Goal: Information Seeking & Learning: Learn about a topic

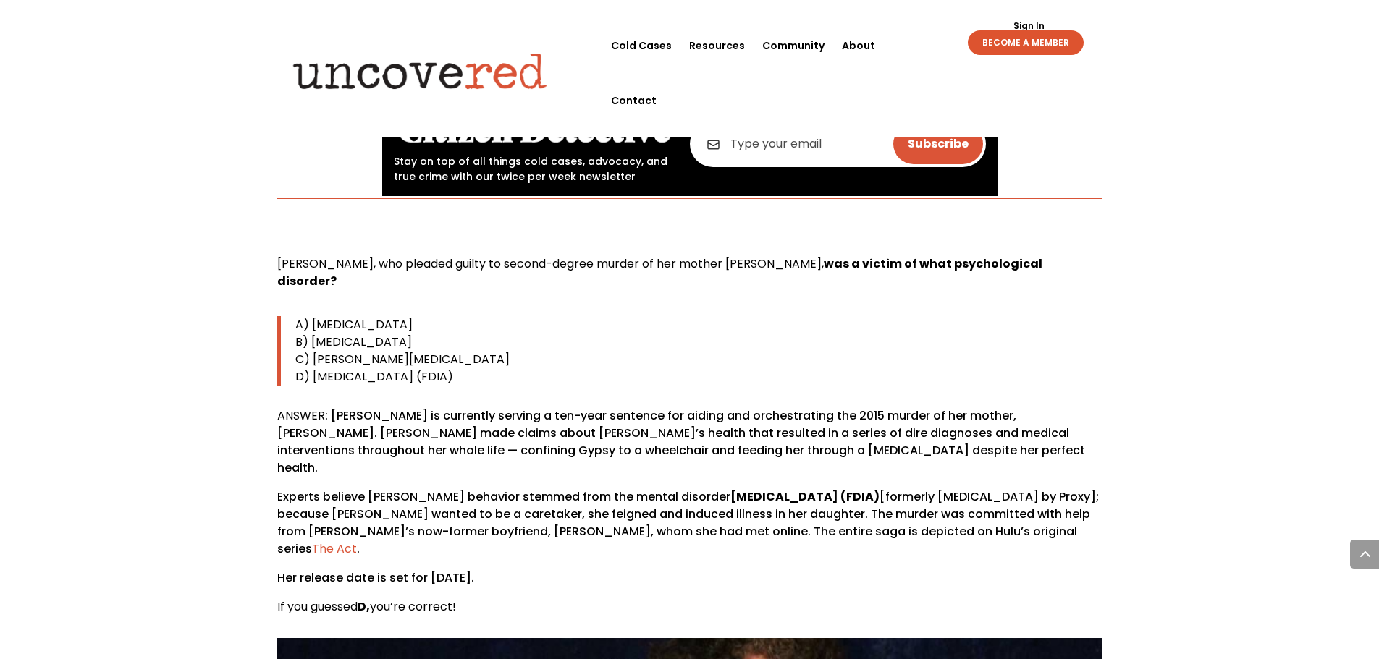
scroll to position [724, 0]
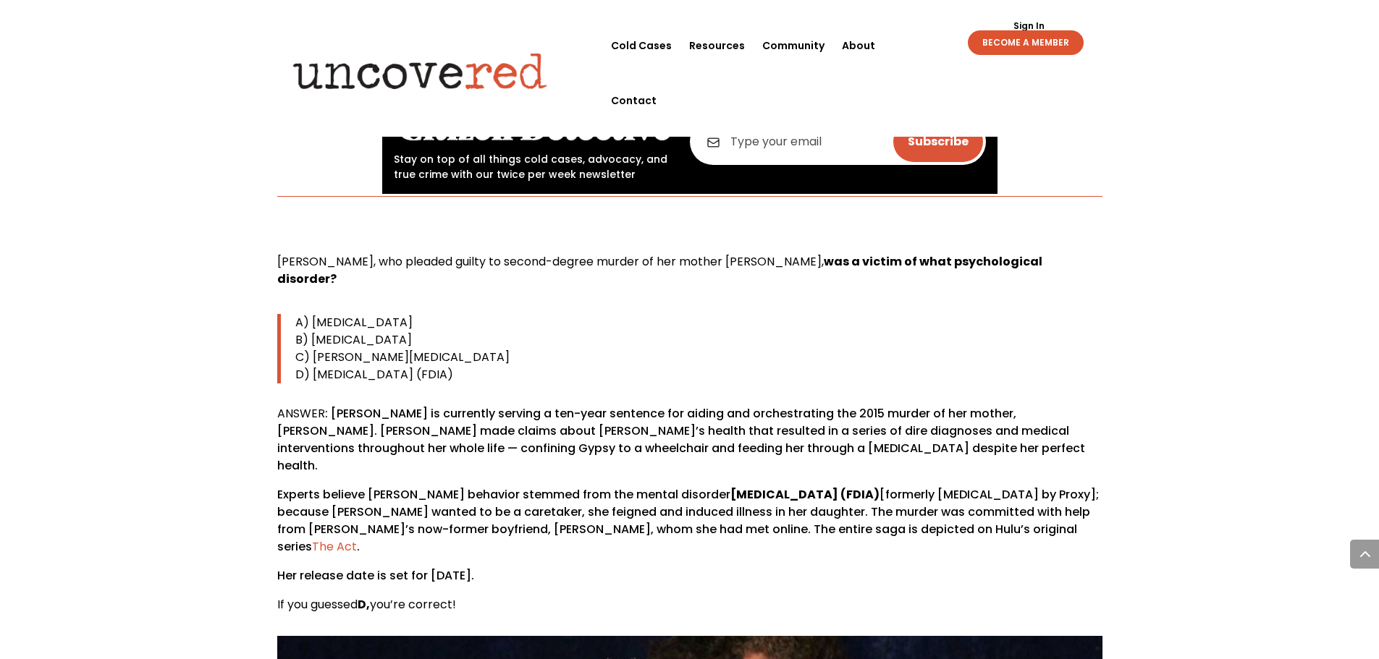
drag, startPoint x: 269, startPoint y: 261, endPoint x: 615, endPoint y: 354, distance: 358.3
copy div "[PERSON_NAME], who pleaded guilty to second-degree murder of her mother [PERSON…"
click at [811, 331] on p "B) [MEDICAL_DATA]" at bounding box center [698, 339] width 807 height 17
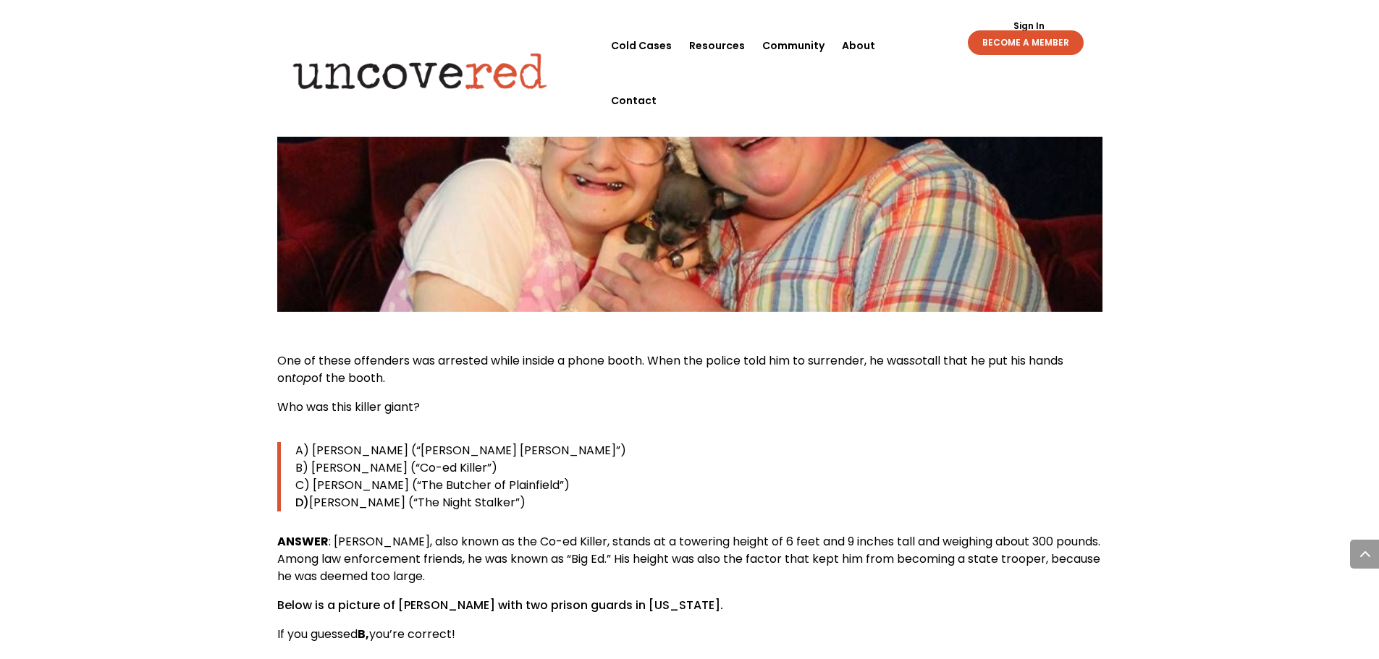
scroll to position [1447, 0]
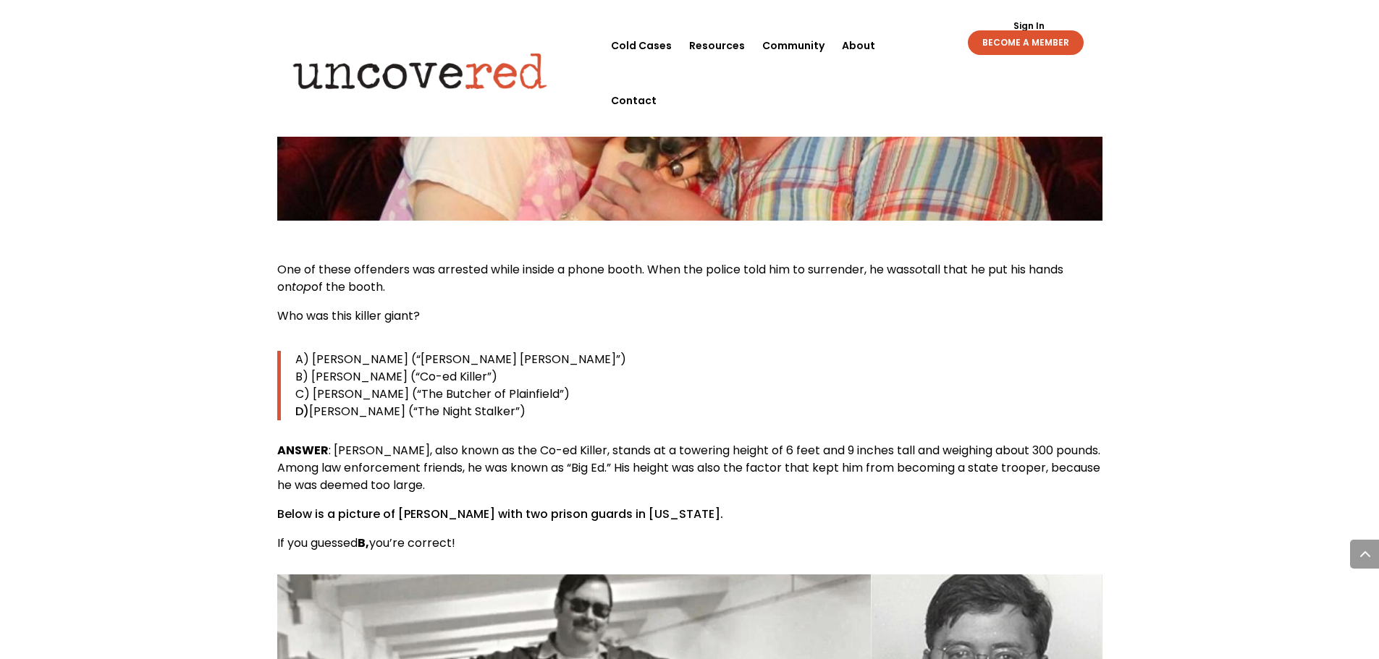
drag, startPoint x: 266, startPoint y: 275, endPoint x: 569, endPoint y: 371, distance: 317.2
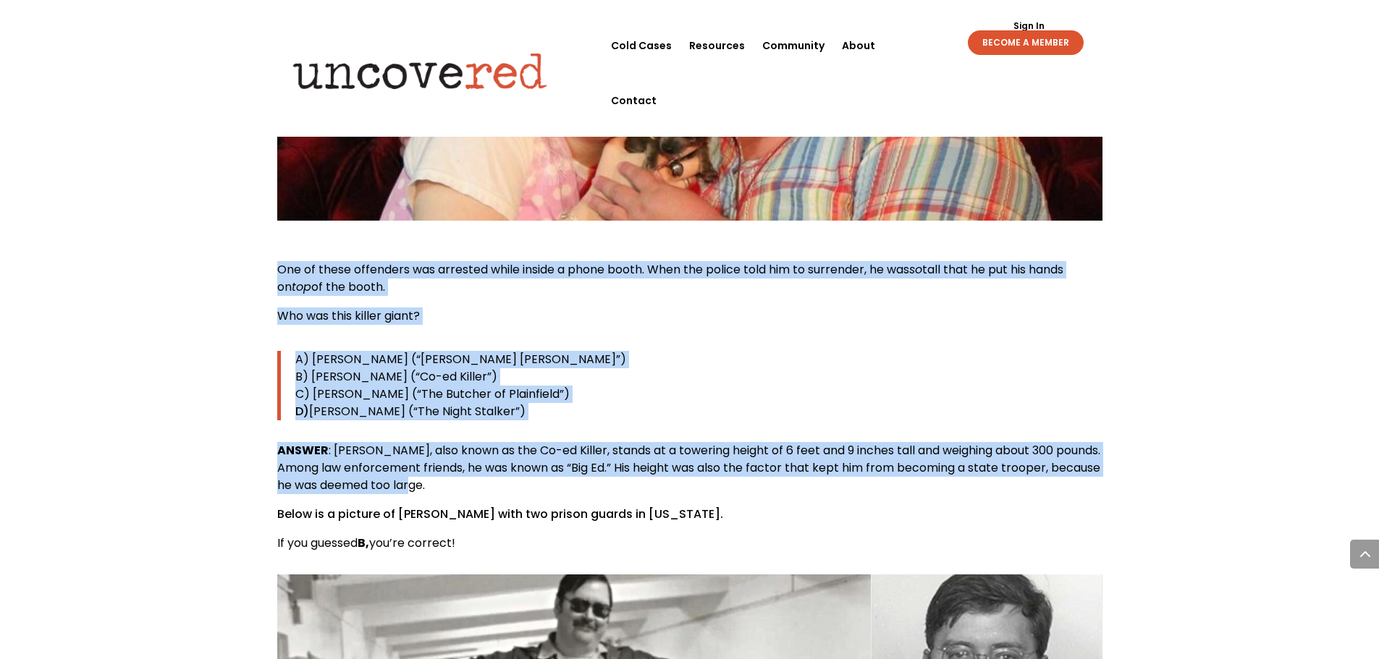
drag, startPoint x: 268, startPoint y: 240, endPoint x: 617, endPoint y: 445, distance: 404.5
copy div "One of these offenders was arrested while inside a phone booth. When the police…"
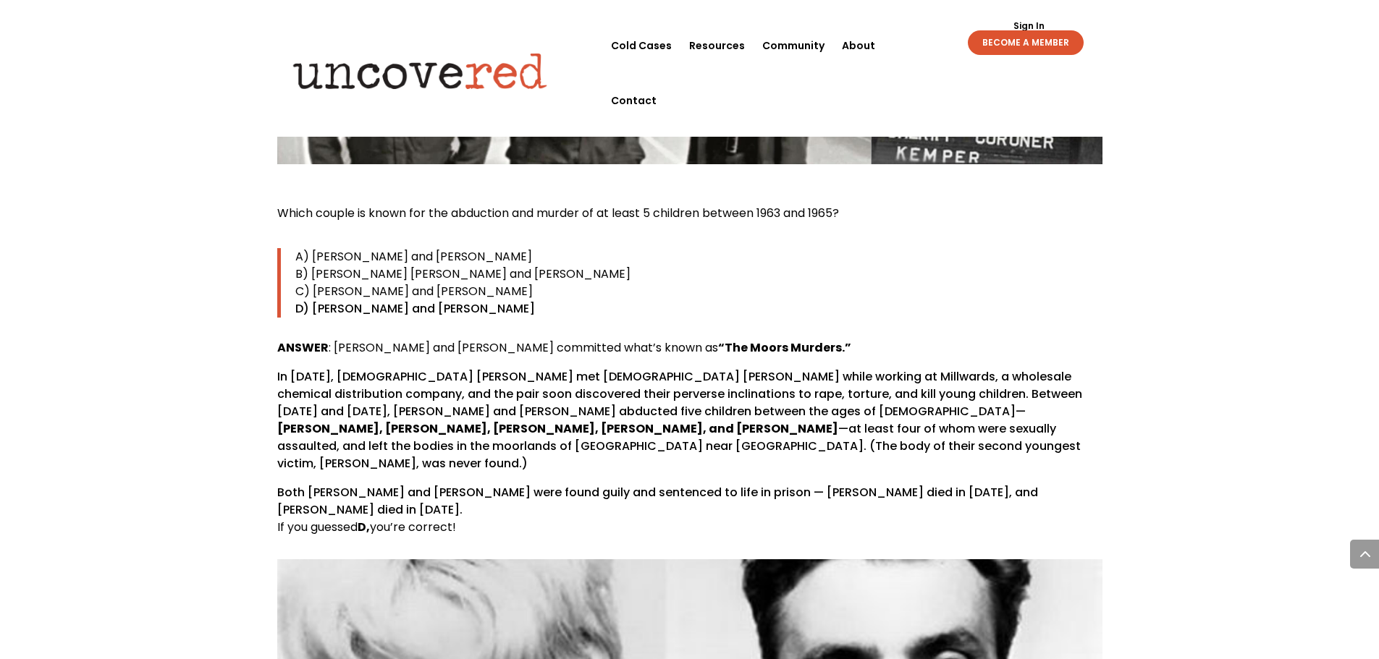
scroll to position [2171, 0]
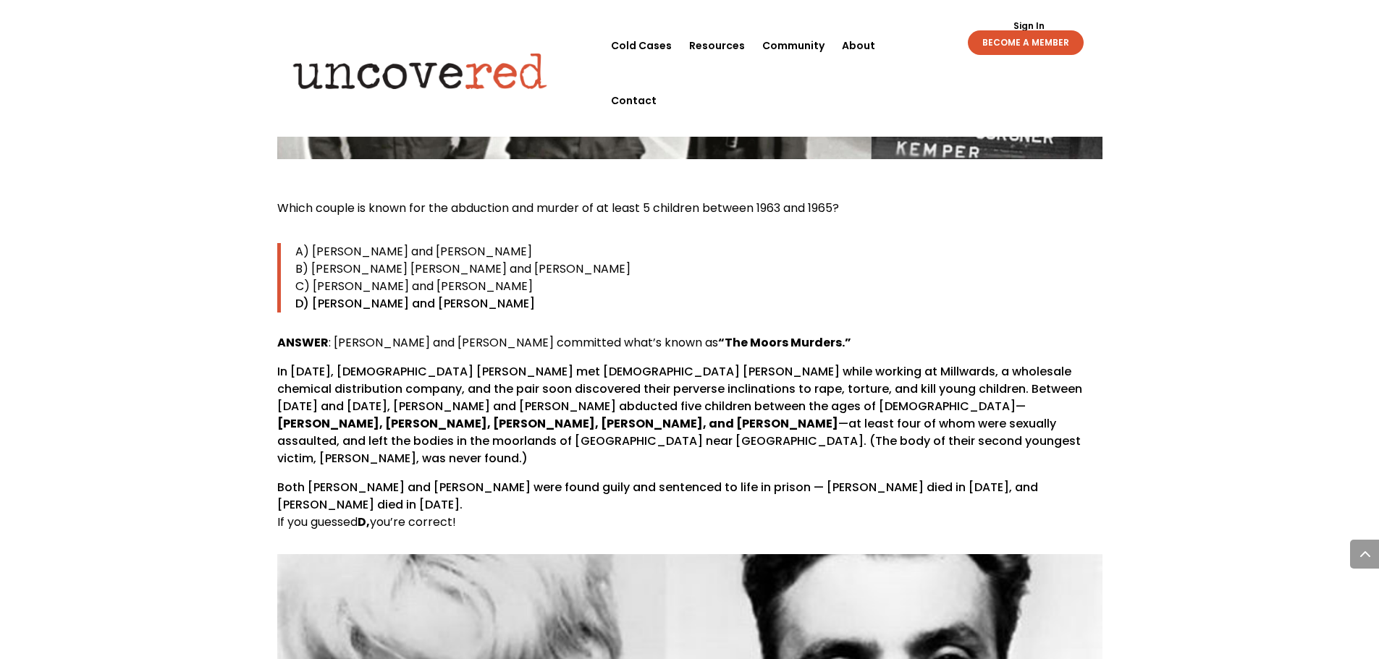
click at [625, 278] on p "C) [PERSON_NAME] and [PERSON_NAME]" at bounding box center [698, 286] width 807 height 17
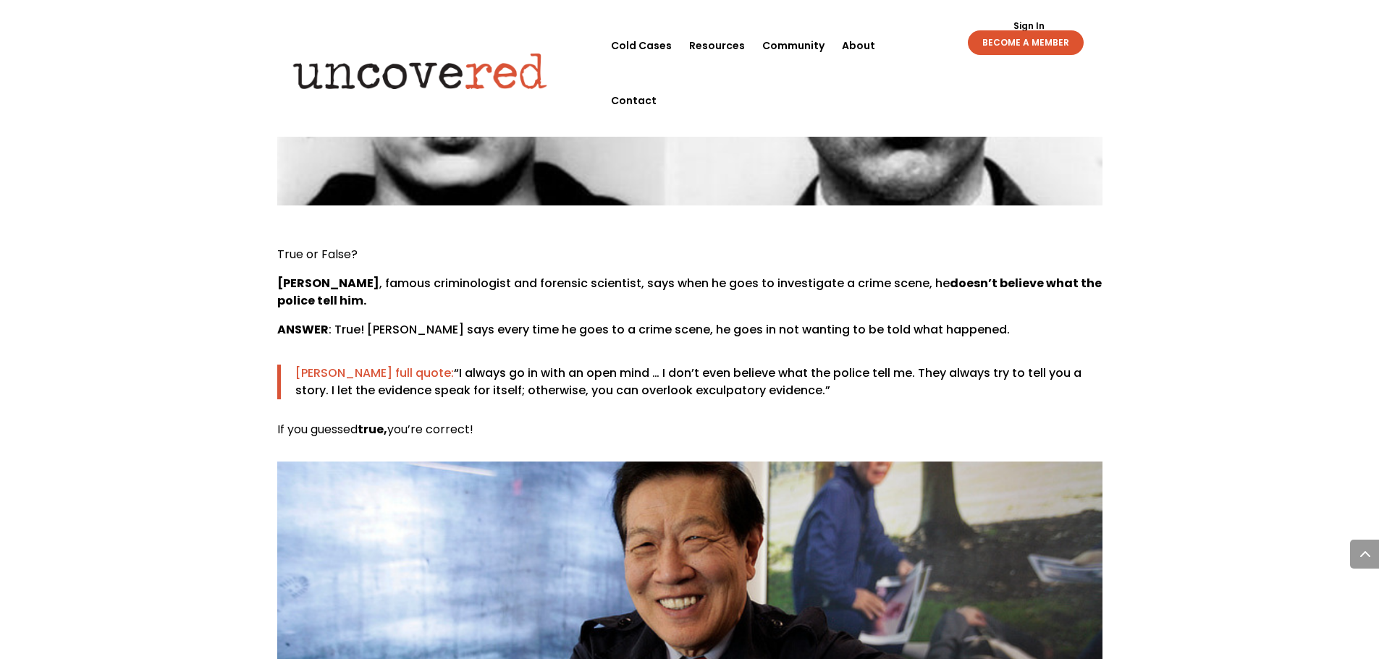
scroll to position [2822, 0]
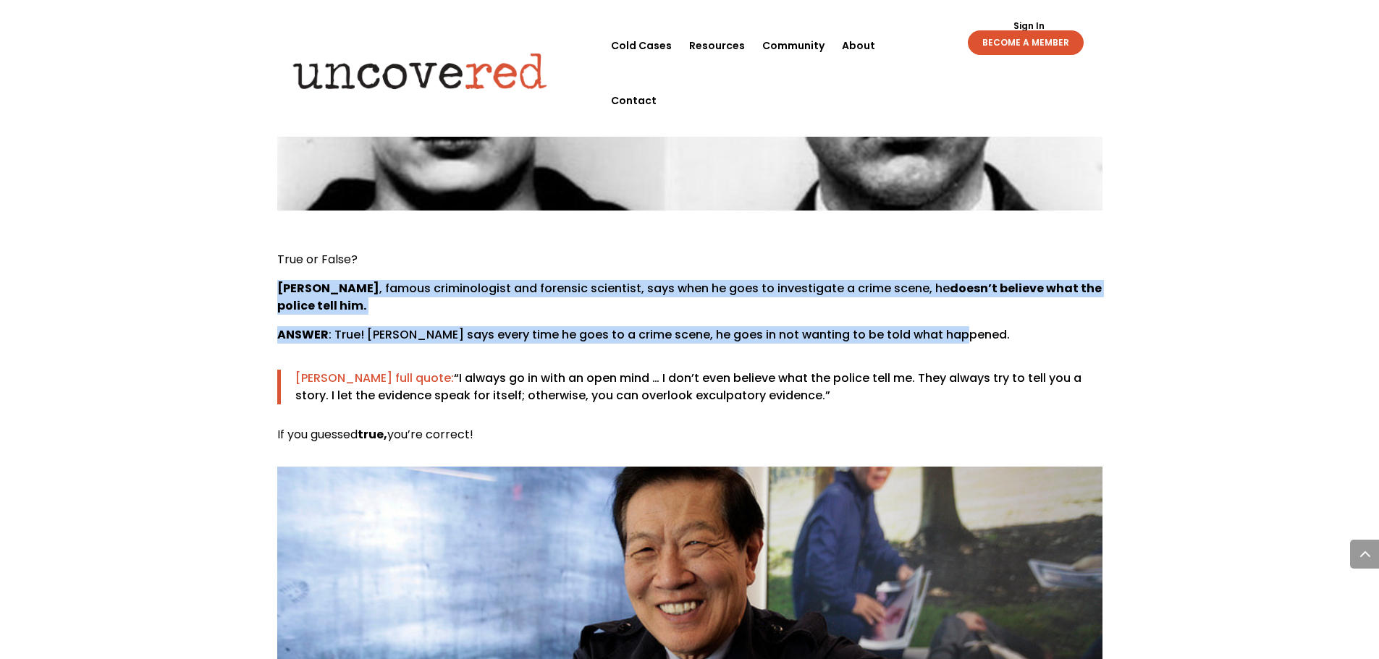
drag, startPoint x: 266, startPoint y: 219, endPoint x: 997, endPoint y: 284, distance: 733.8
copy div "[PERSON_NAME] , famous criminologist and forensic scientist, says when he goes …"
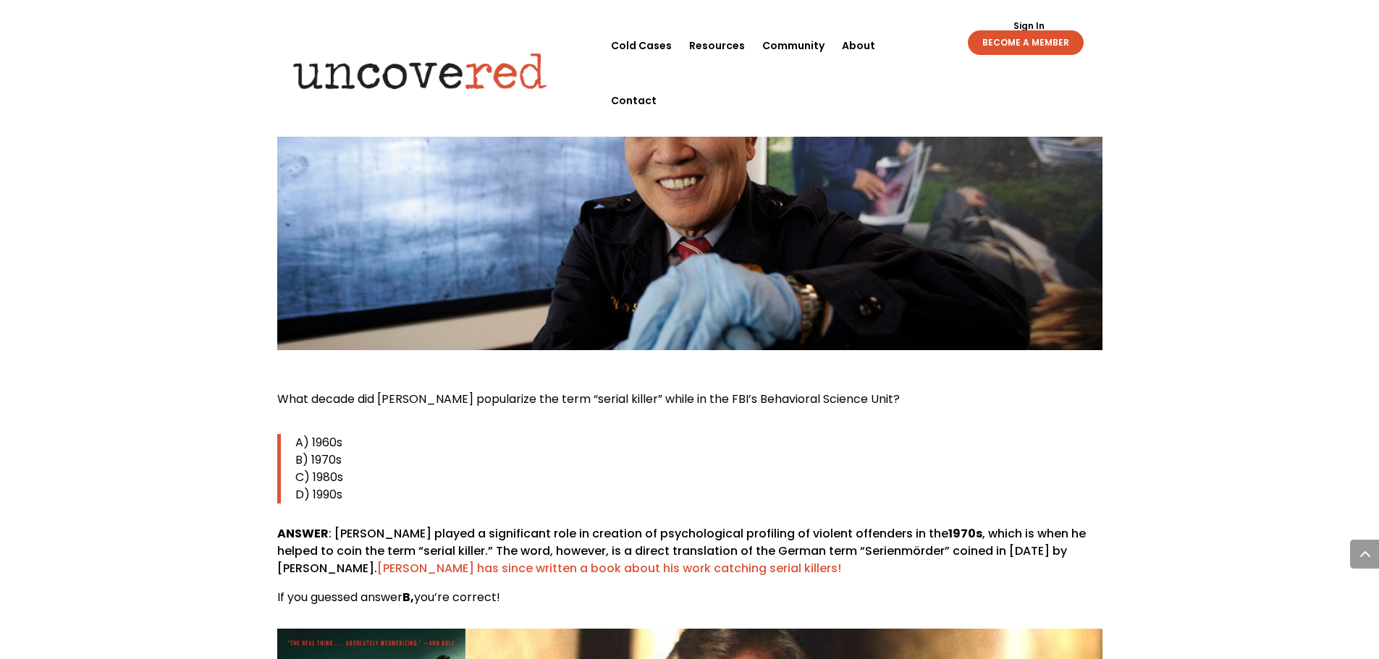
scroll to position [3401, 0]
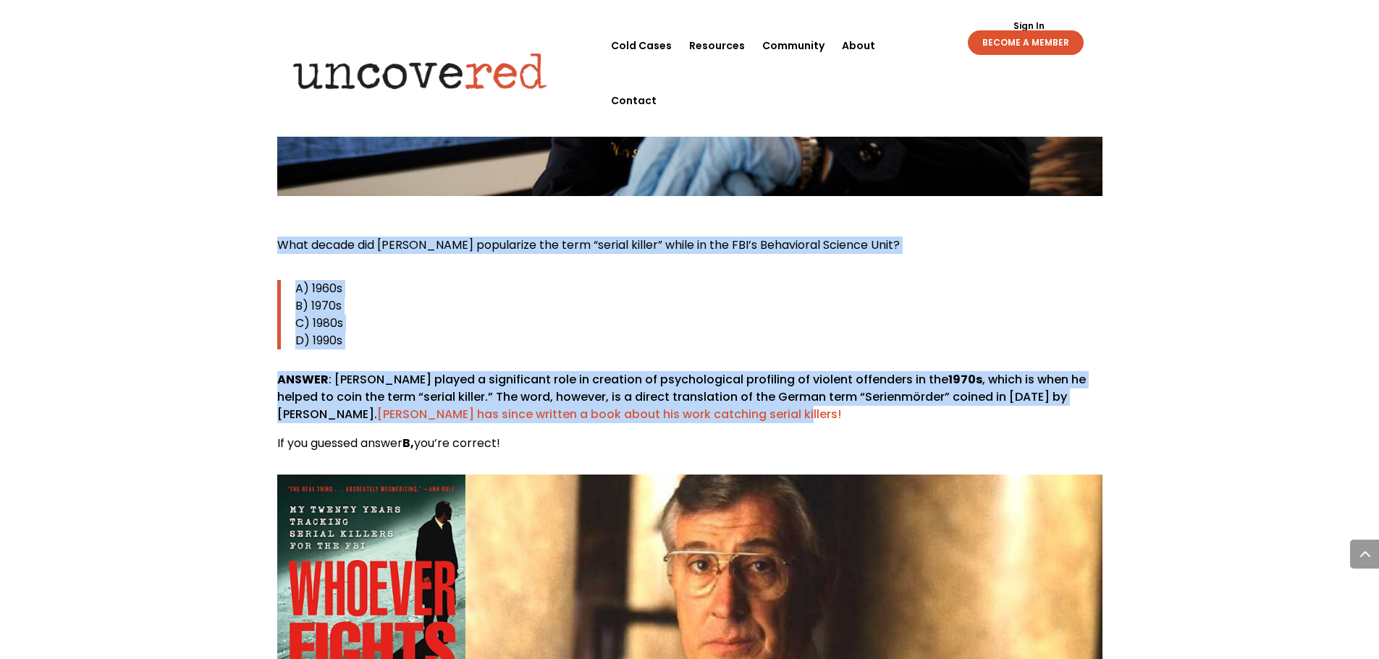
drag, startPoint x: 265, startPoint y: 173, endPoint x: 892, endPoint y: 360, distance: 654.9
click at [390, 297] on p "B) 1970s" at bounding box center [698, 305] width 807 height 17
drag, startPoint x: 274, startPoint y: 177, endPoint x: 528, endPoint y: 385, distance: 328.6
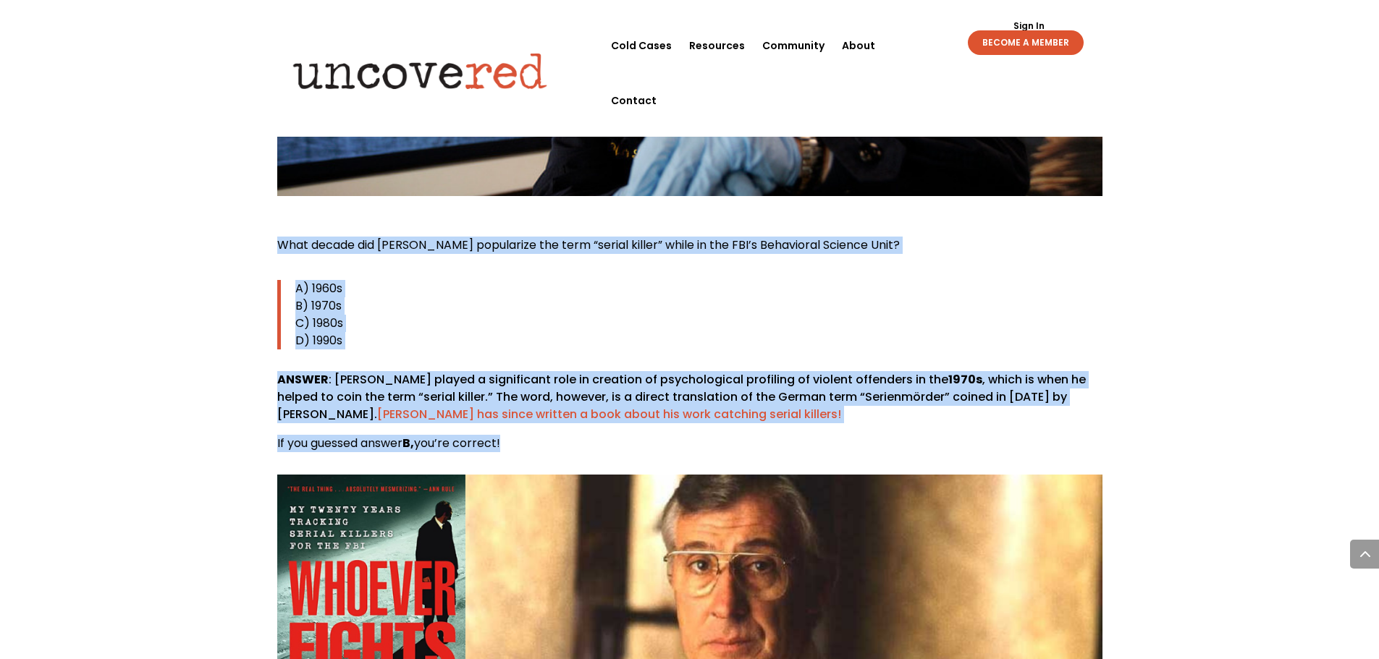
copy div "What decade did [PERSON_NAME] popularize the term “serial killer” while in the …"
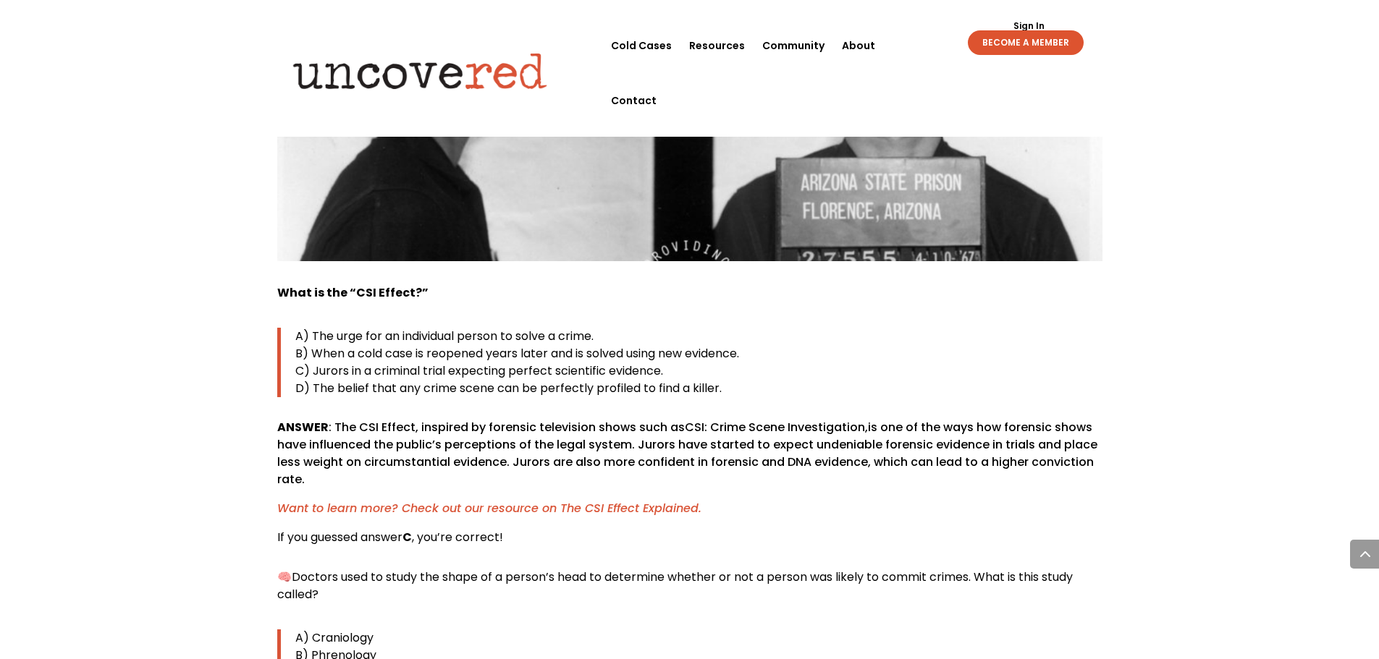
scroll to position [5138, 0]
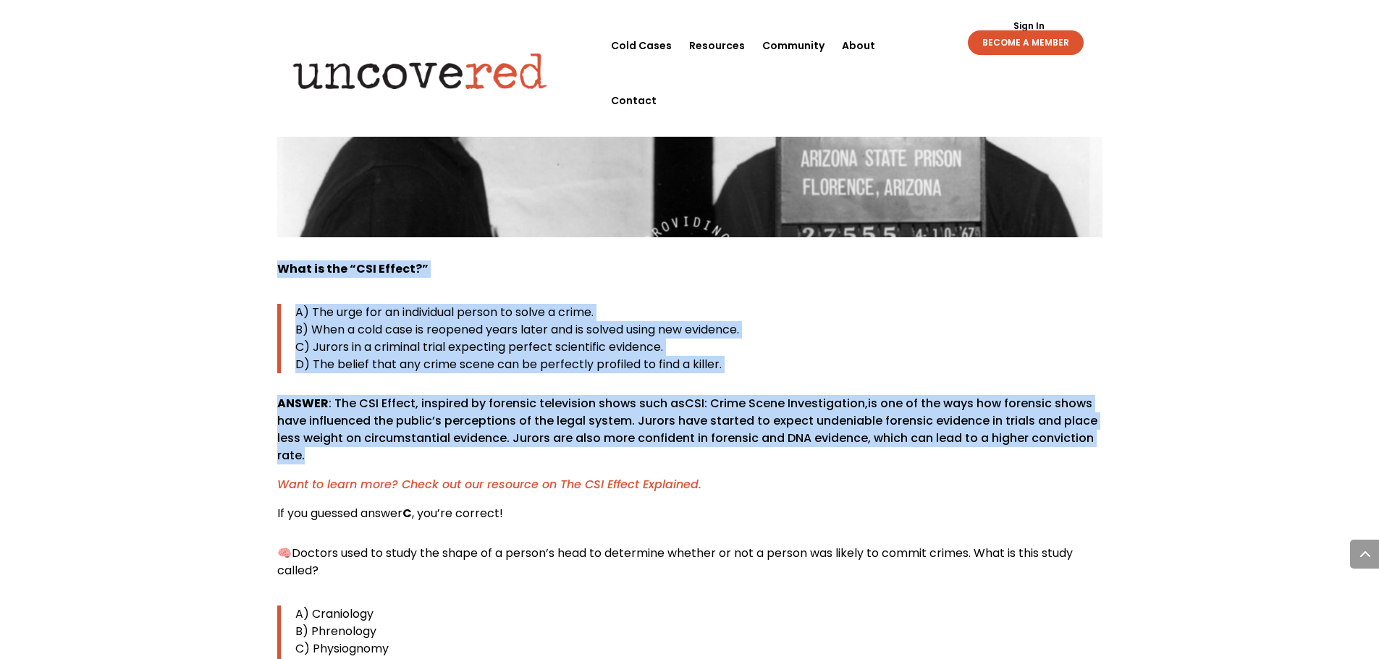
drag, startPoint x: 273, startPoint y: 195, endPoint x: 407, endPoint y: 396, distance: 241.7
copy div "What is the “CSI Effect?” A) The urge for an individual person to solve a crime…"
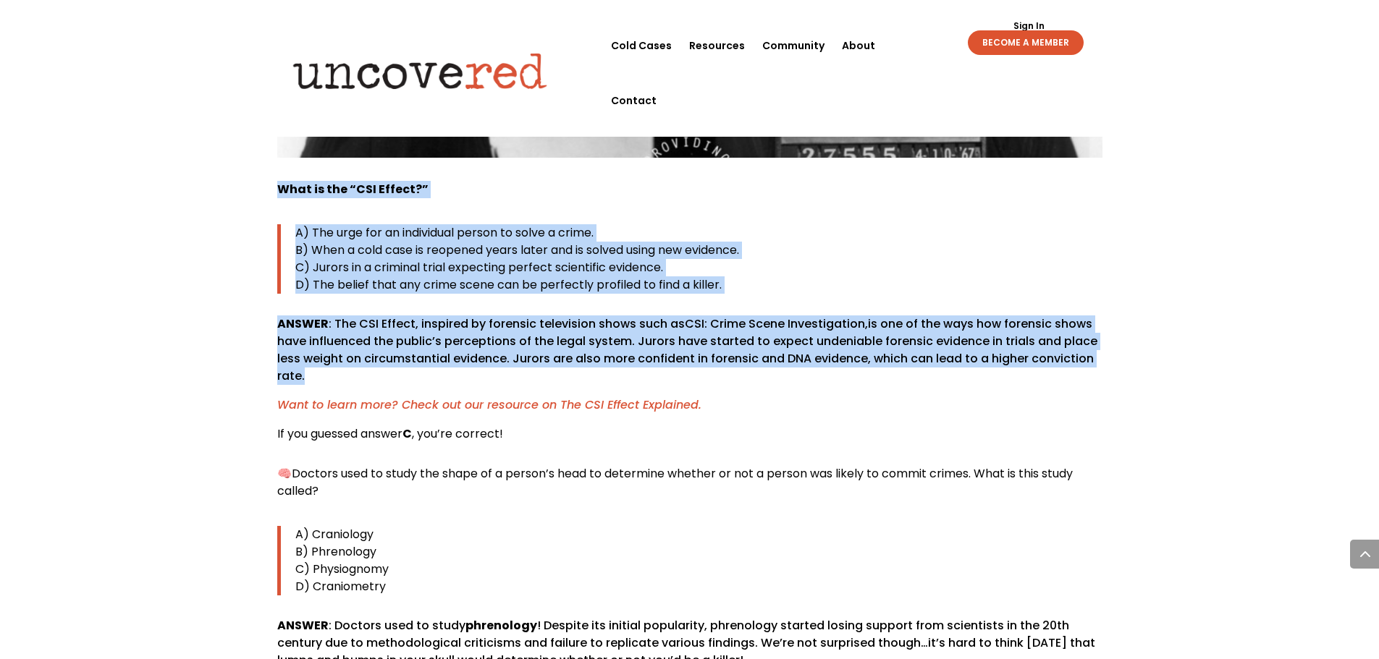
scroll to position [5355, 0]
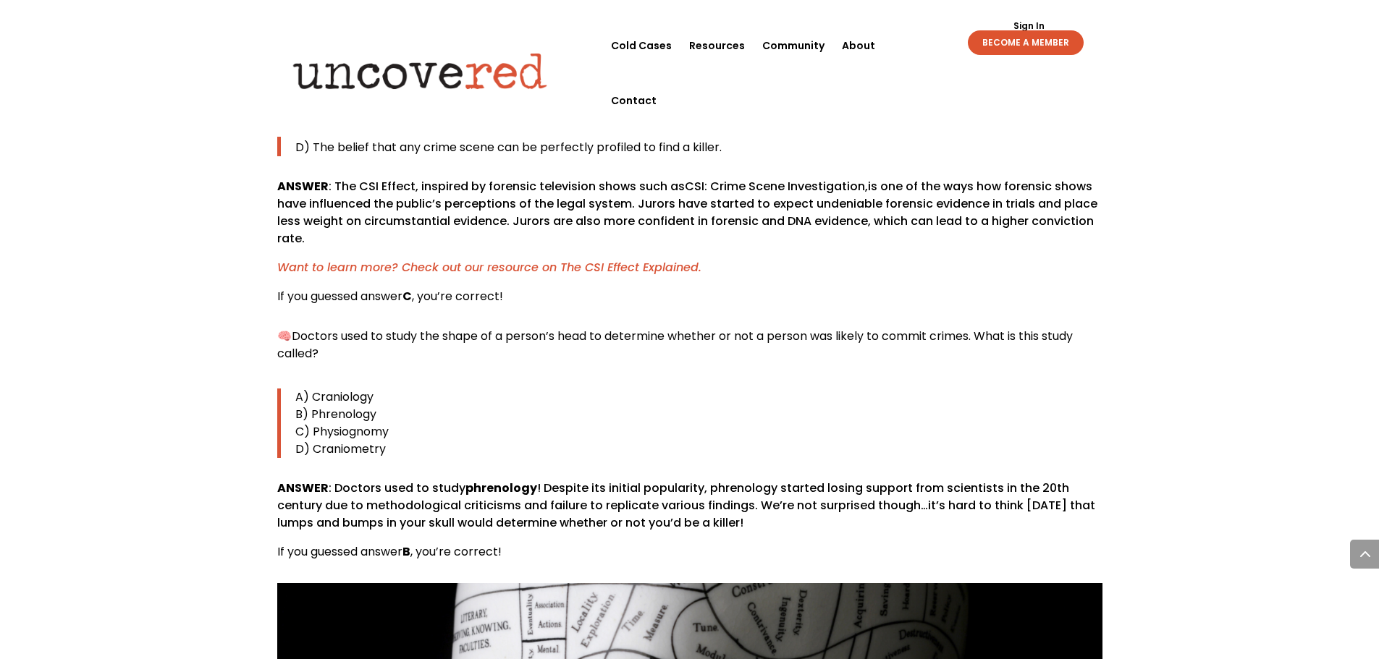
click at [639, 328] on div "🧠 Doctors used to study the shape of a person’s head to determine whether or no…" at bounding box center [689, 444] width 825 height 233
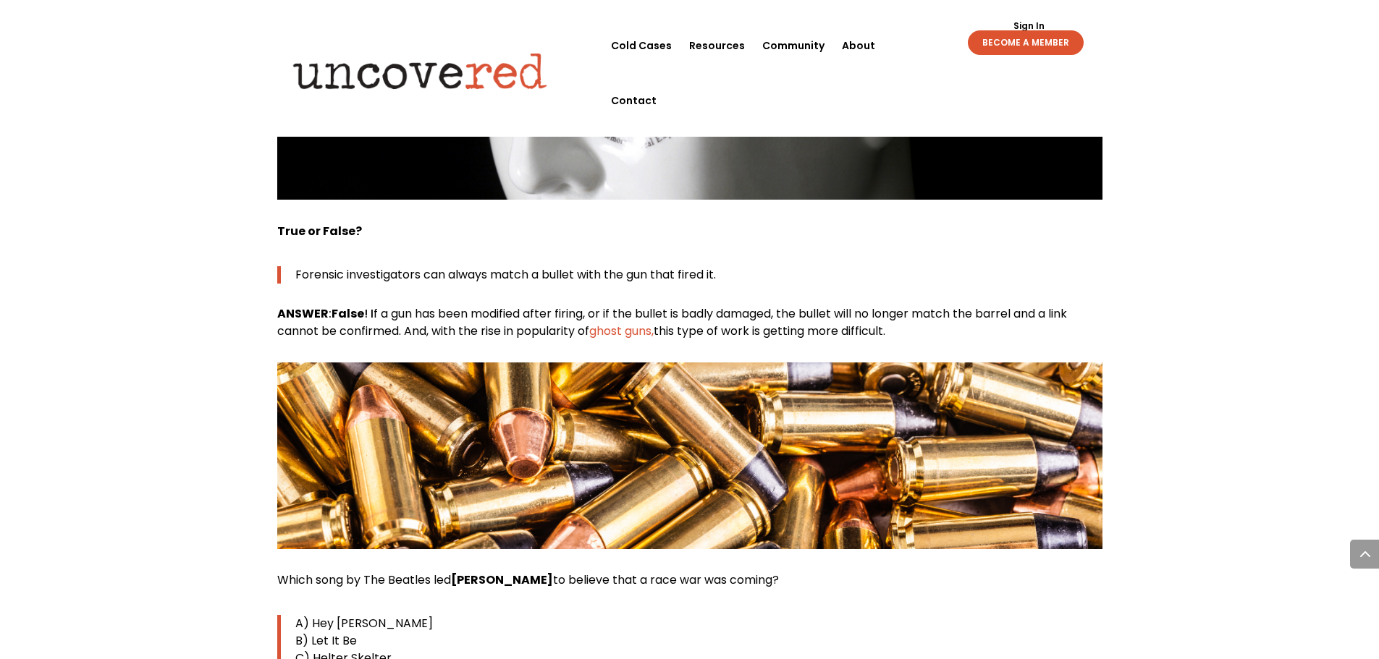
scroll to position [6079, 0]
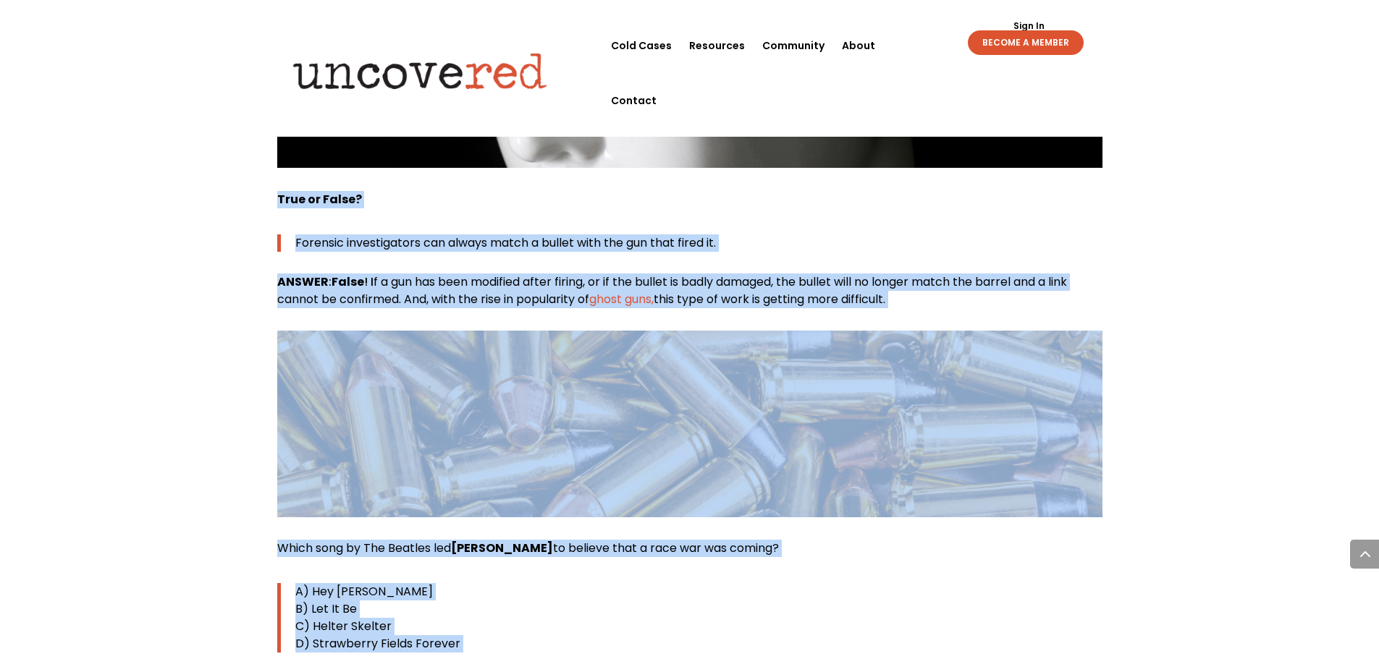
drag, startPoint x: 264, startPoint y: 132, endPoint x: 1088, endPoint y: 604, distance: 949.8
copy div "True or False? Forensic investigators can always match a bullet with the gun th…"
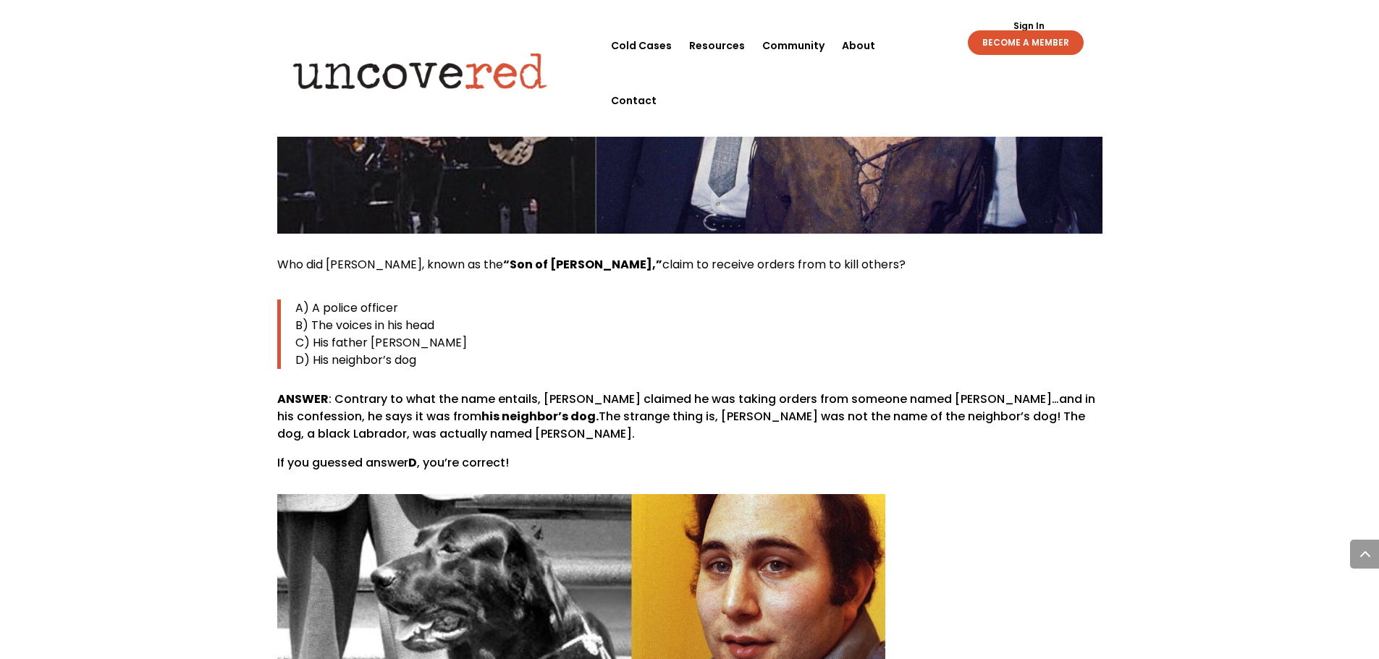
scroll to position [7020, 0]
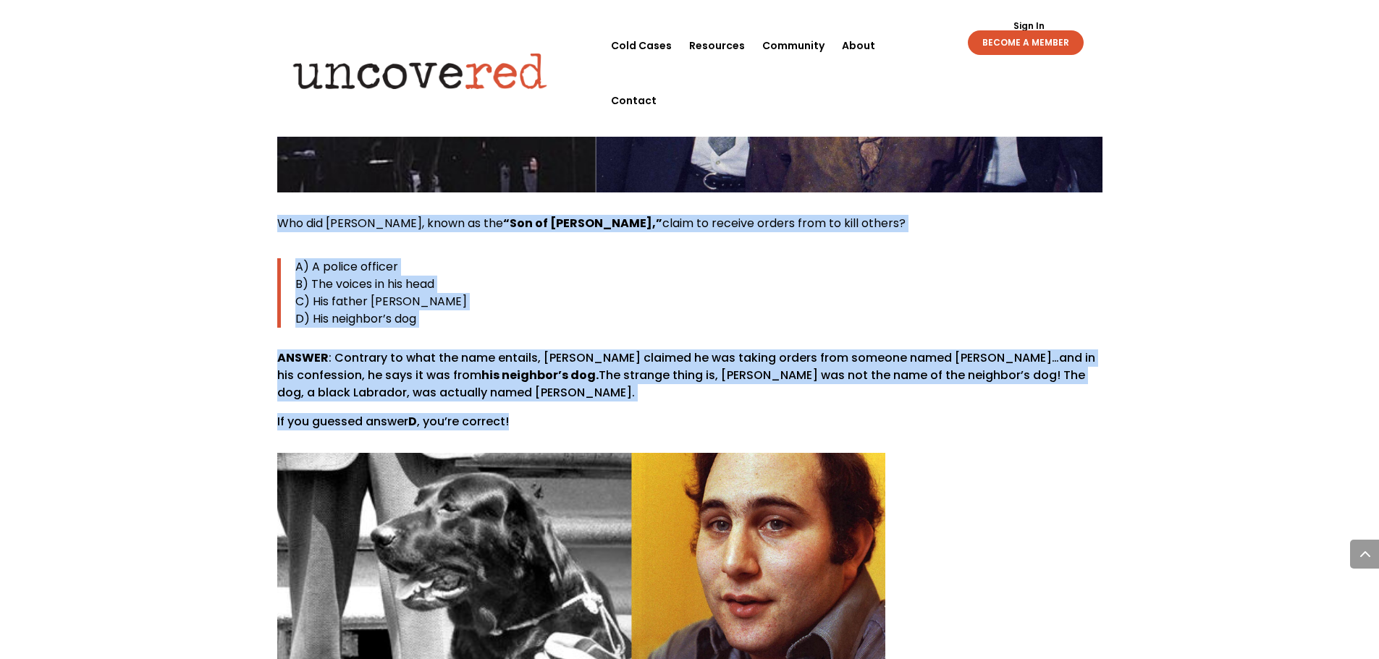
drag, startPoint x: 252, startPoint y: 148, endPoint x: 620, endPoint y: 352, distance: 421.5
copy div "Who did [PERSON_NAME], known as the “Son of [PERSON_NAME],” claim to receive or…"
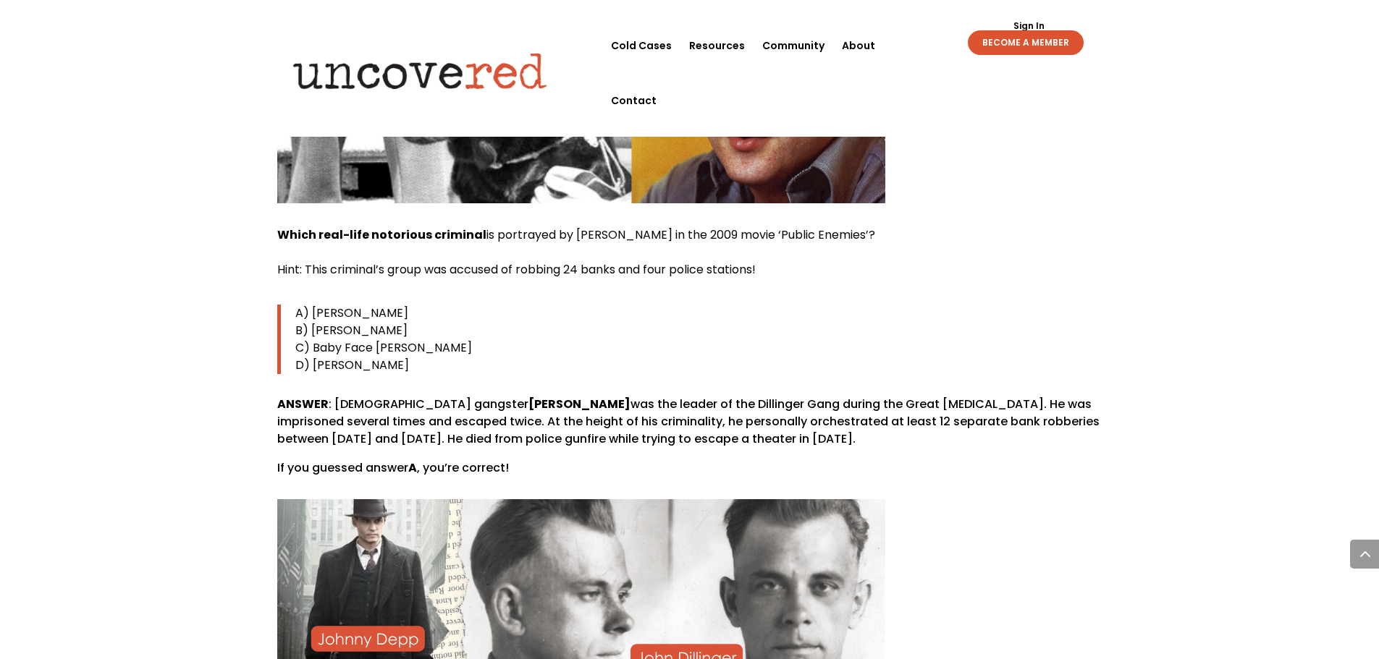
scroll to position [7454, 0]
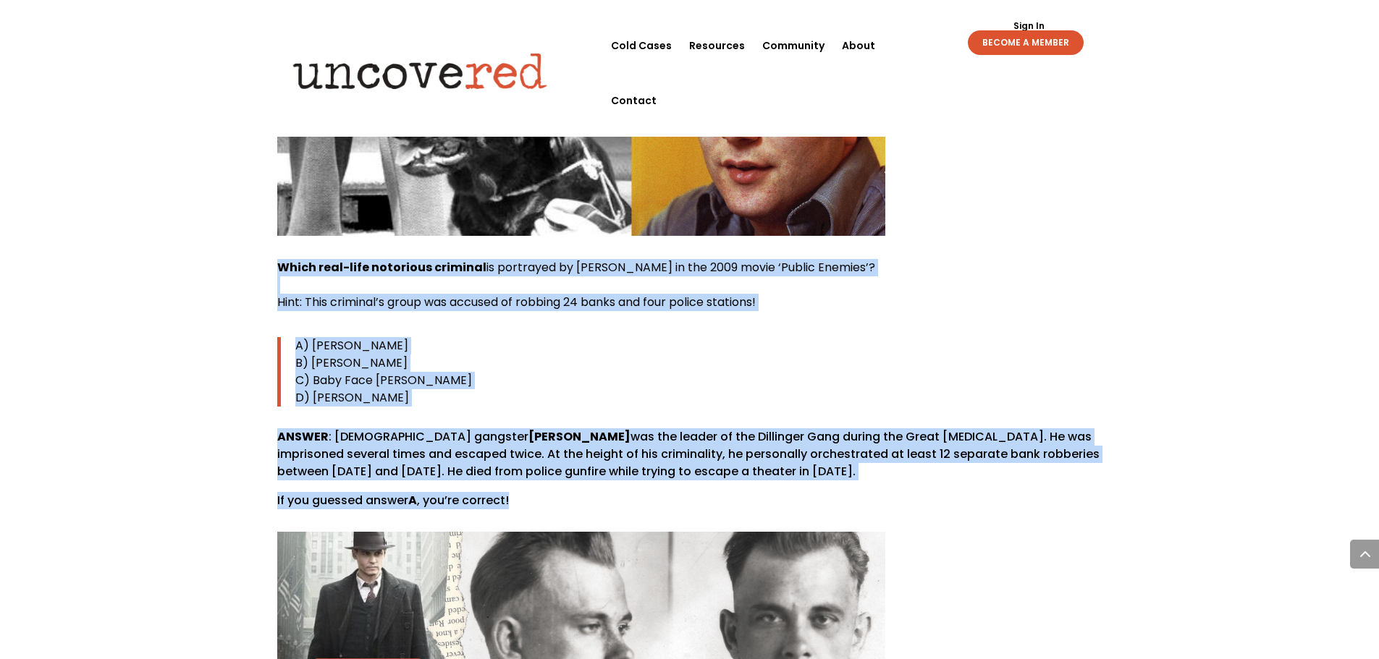
drag, startPoint x: 294, startPoint y: 201, endPoint x: 642, endPoint y: 438, distance: 420.9
copy div "Which real-life notorious criminal is portrayed by [PERSON_NAME] in the 2009 mo…"
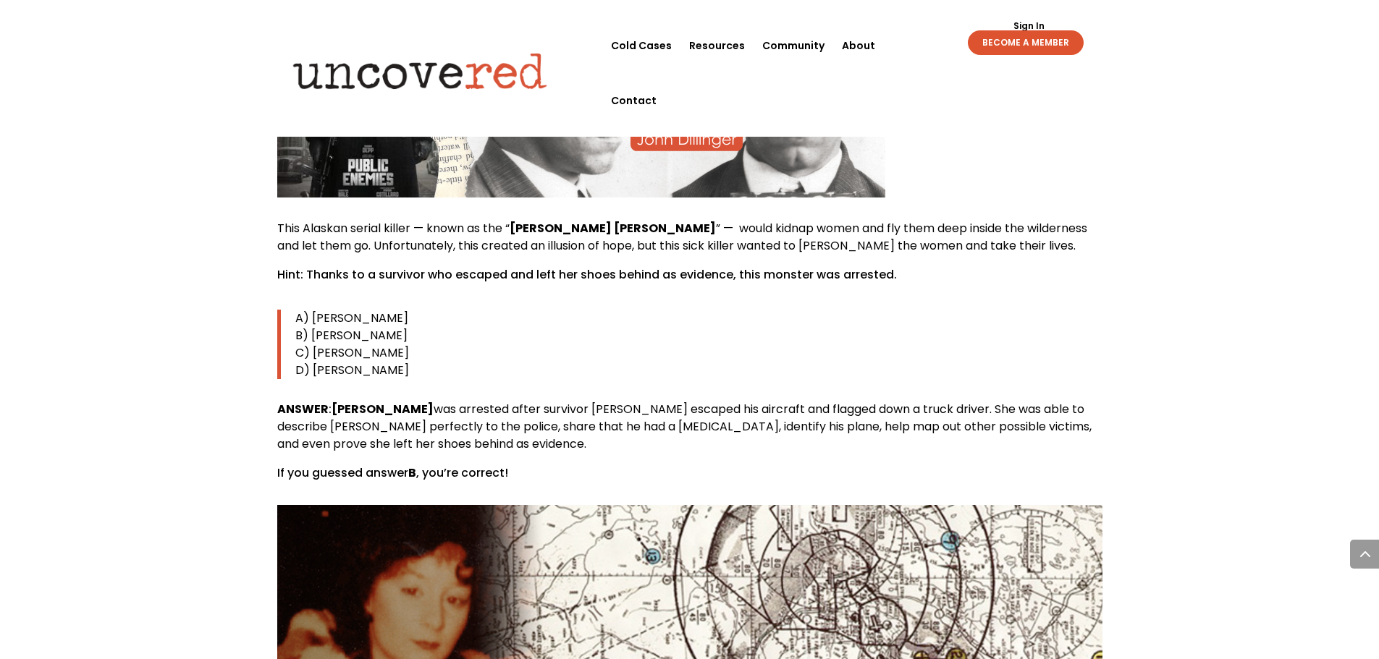
scroll to position [8033, 0]
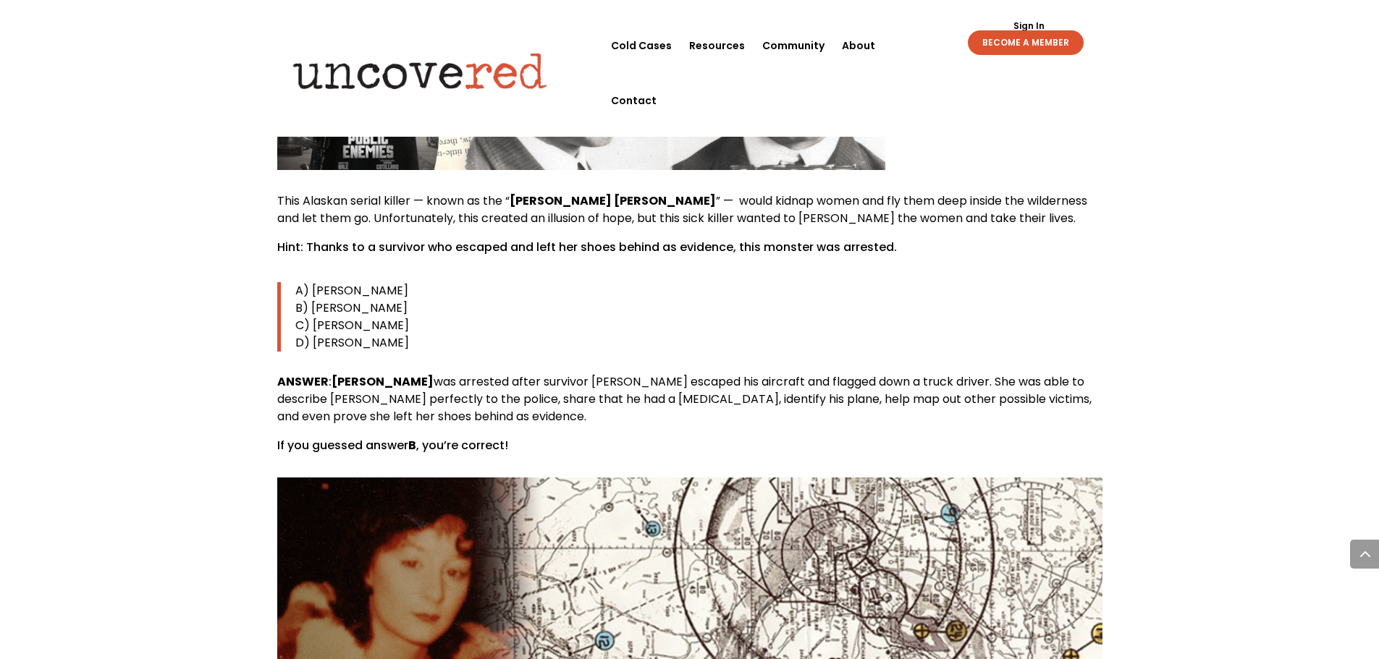
drag, startPoint x: 1232, startPoint y: 282, endPoint x: 1169, endPoint y: 289, distance: 64.1
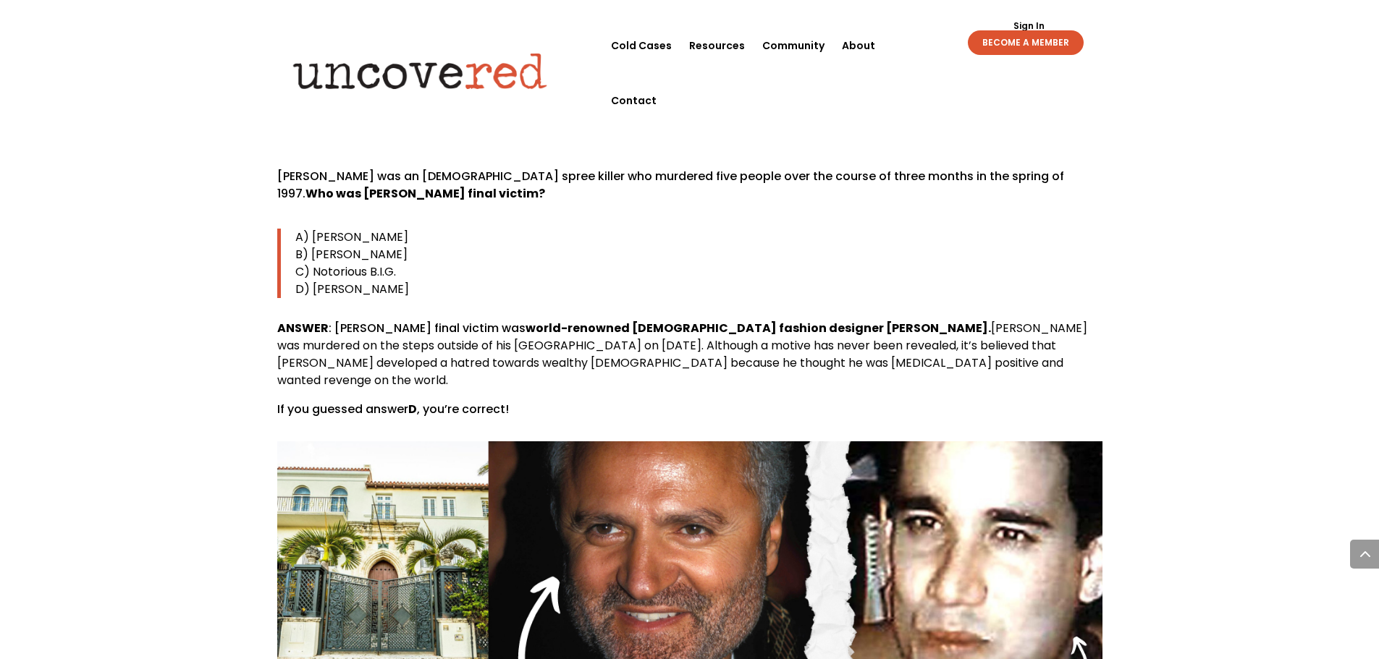
scroll to position [8685, 0]
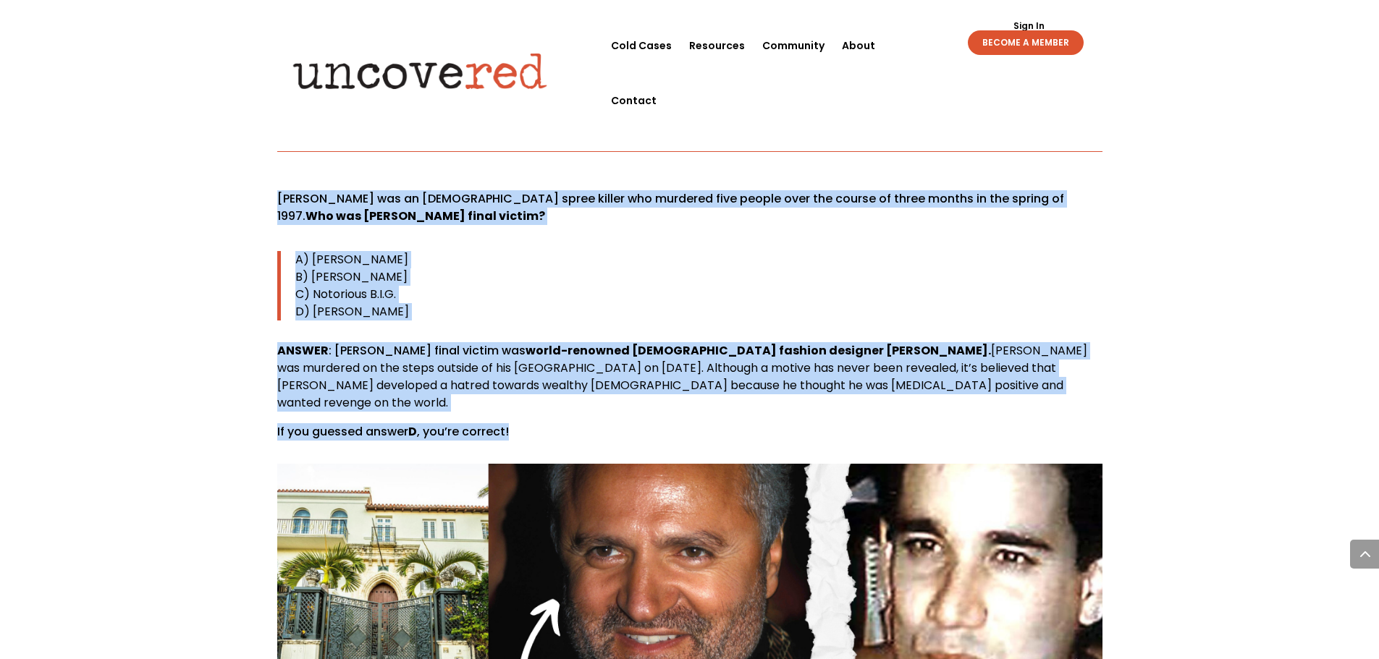
drag, startPoint x: 268, startPoint y: 127, endPoint x: 534, endPoint y: 364, distance: 356.8
copy div "[PERSON_NAME] was an [DEMOGRAPHIC_DATA] spree killer who murdered five people o…"
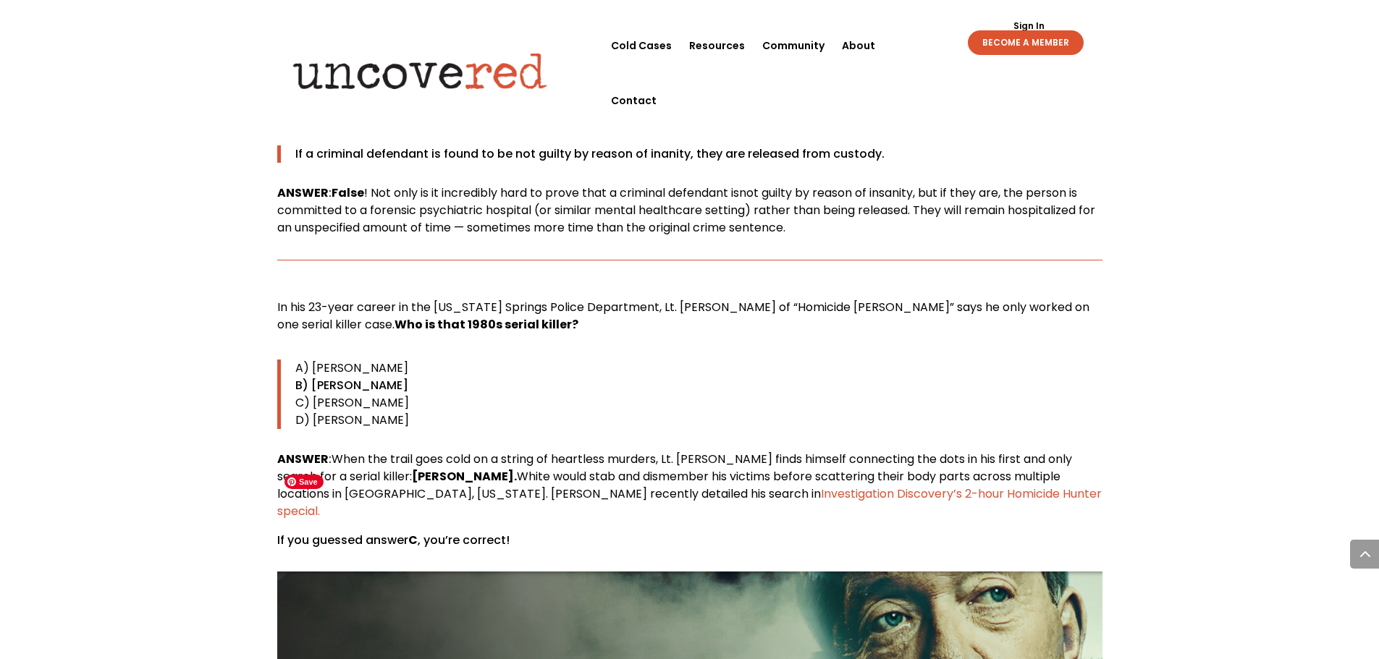
scroll to position [9408, 0]
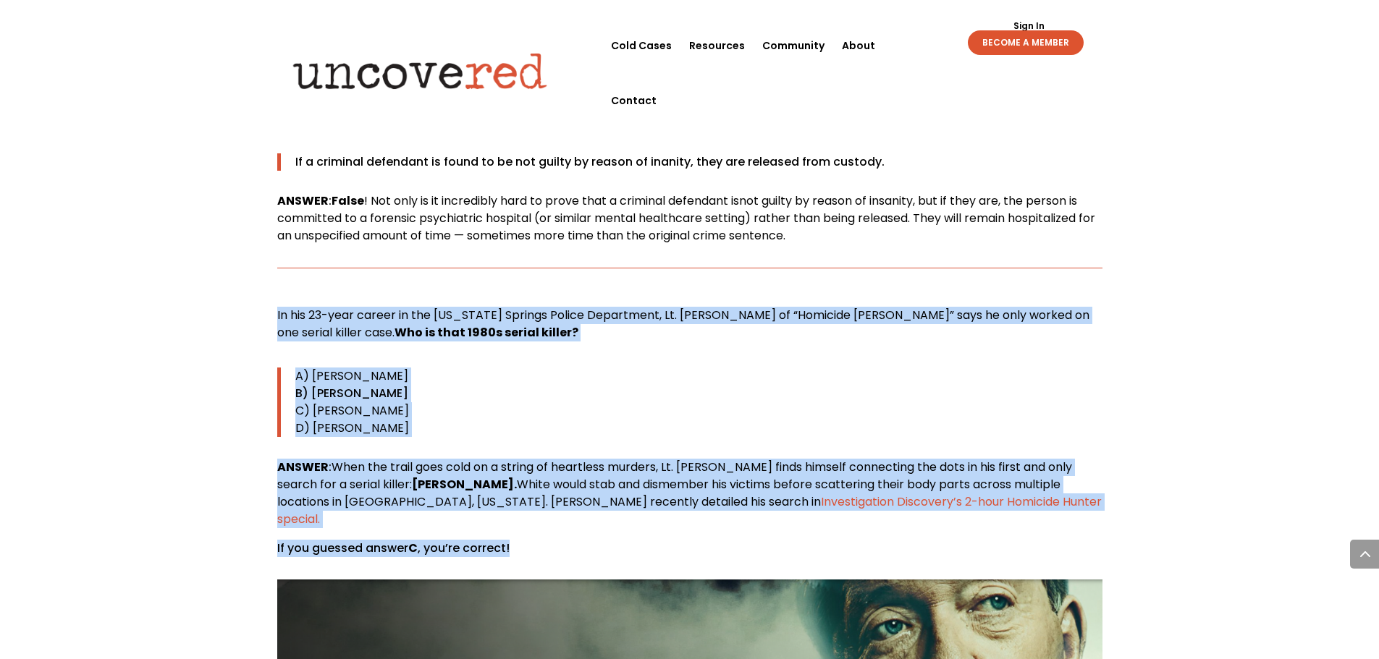
drag, startPoint x: 257, startPoint y: 220, endPoint x: 528, endPoint y: 439, distance: 348.3
copy div "In his 23-year career in the [US_STATE] Springs Police Department, Lt. [PERSON_…"
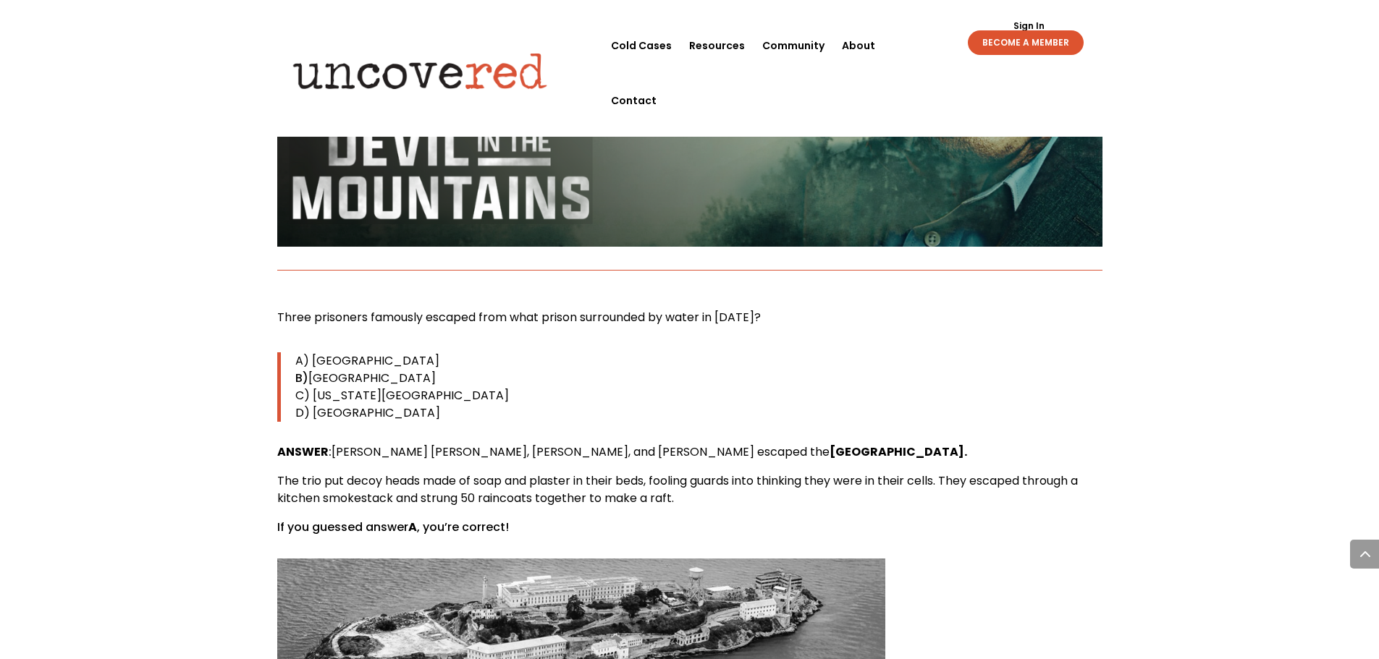
scroll to position [10060, 0]
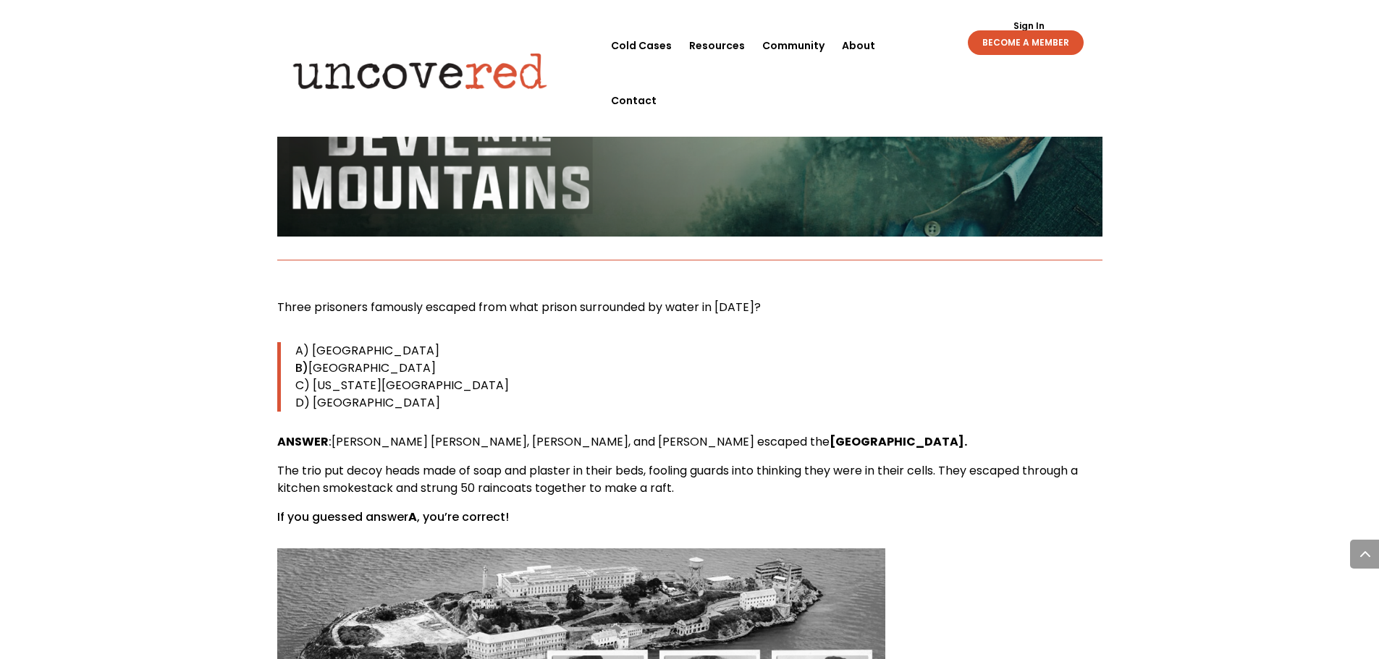
click at [995, 342] on p "A) [GEOGRAPHIC_DATA]" at bounding box center [698, 350] width 807 height 17
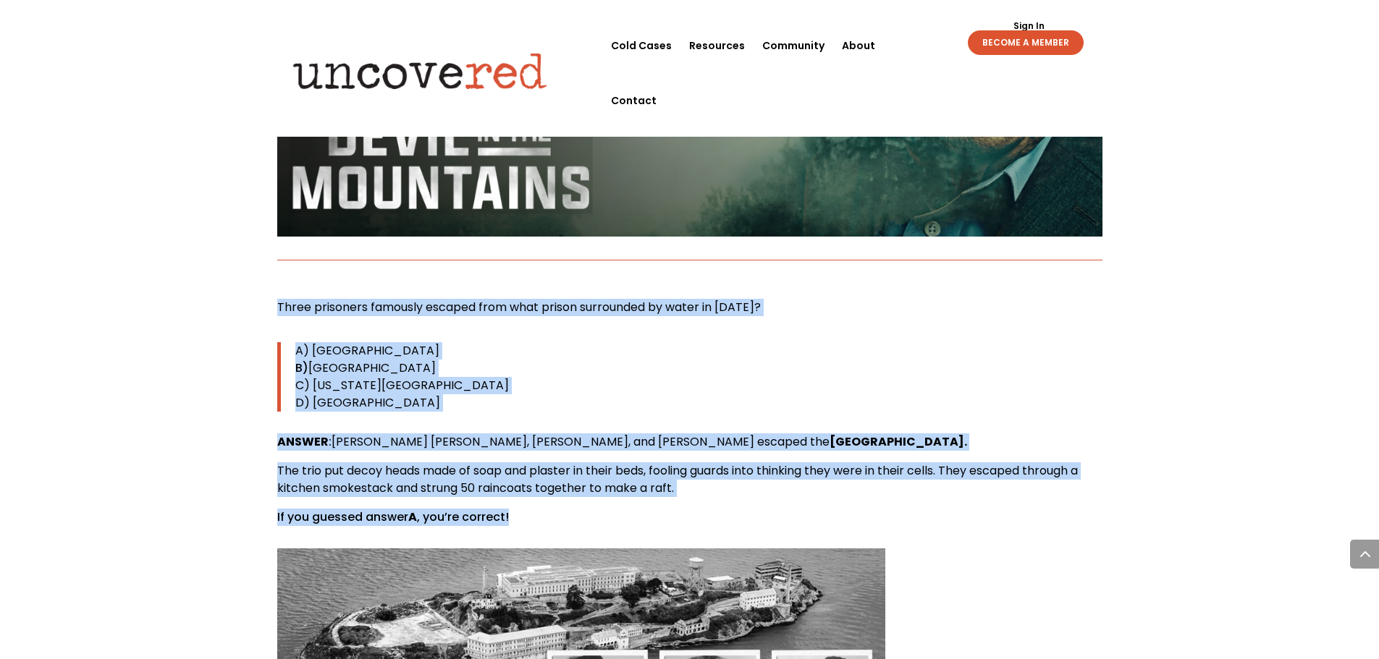
drag, startPoint x: 239, startPoint y: 200, endPoint x: 536, endPoint y: 413, distance: 366.1
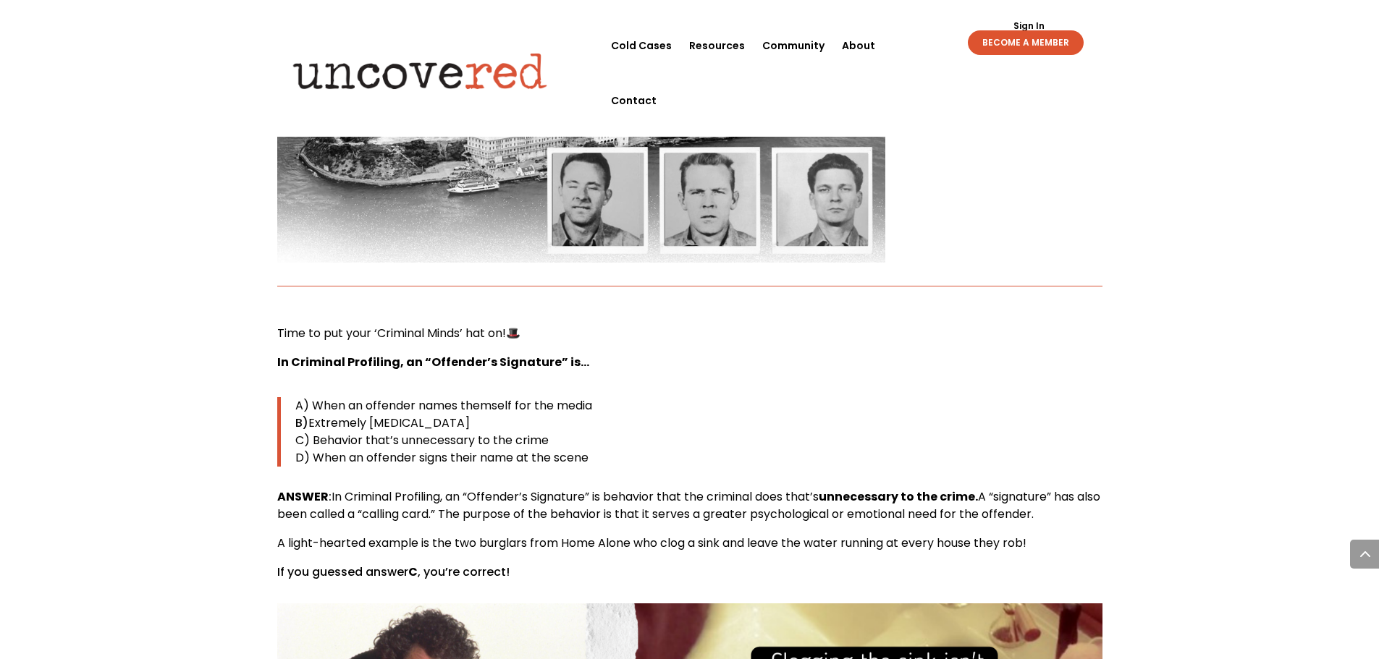
scroll to position [10566, 0]
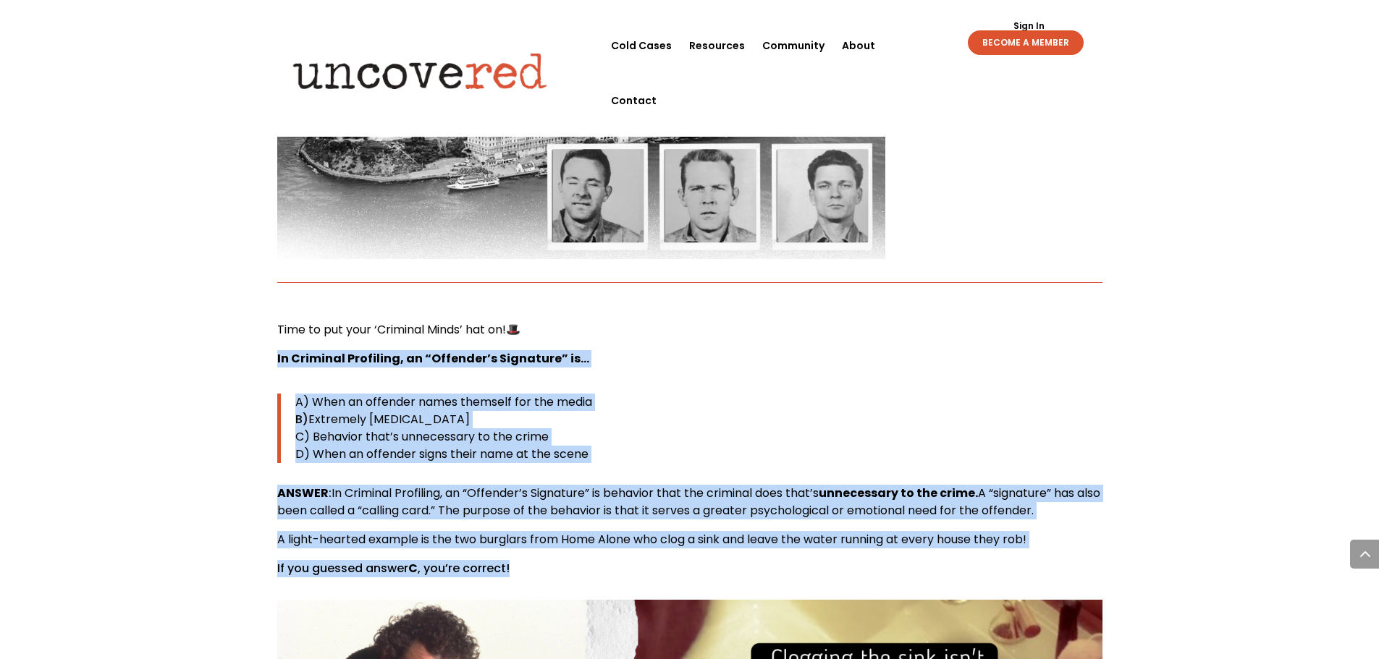
drag, startPoint x: 269, startPoint y: 255, endPoint x: 655, endPoint y: 472, distance: 442.6
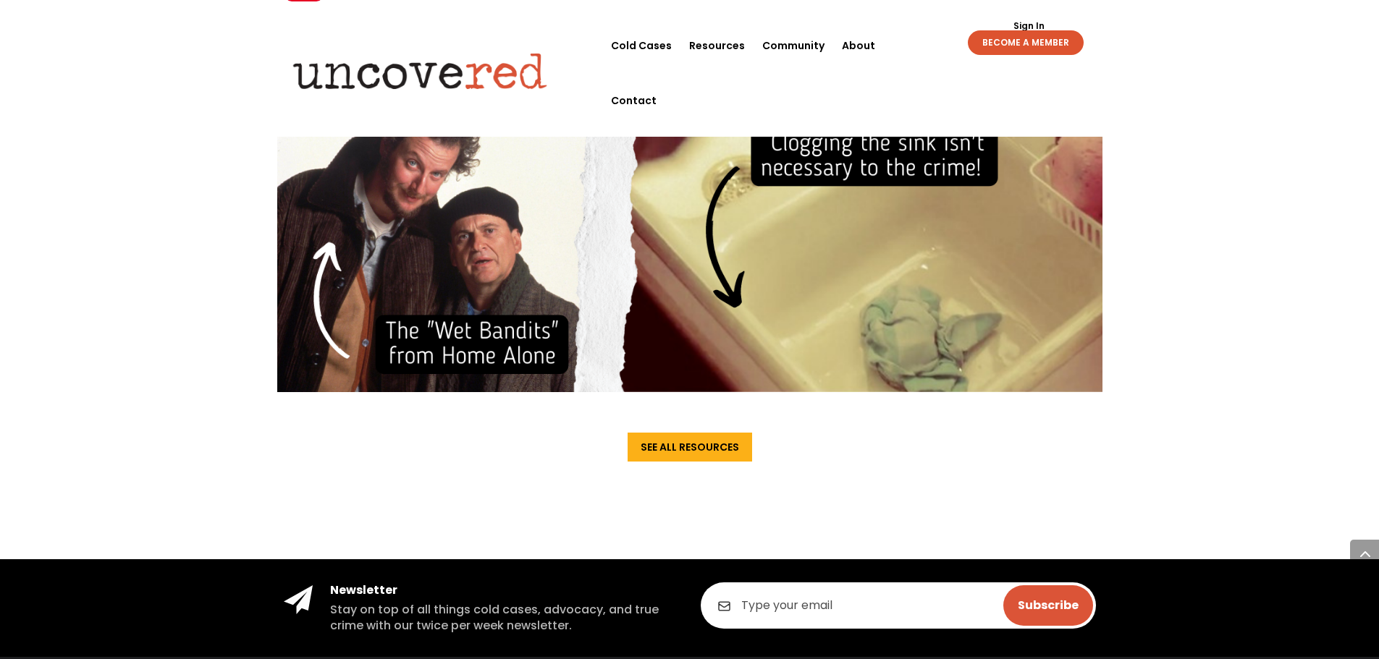
scroll to position [11290, 0]
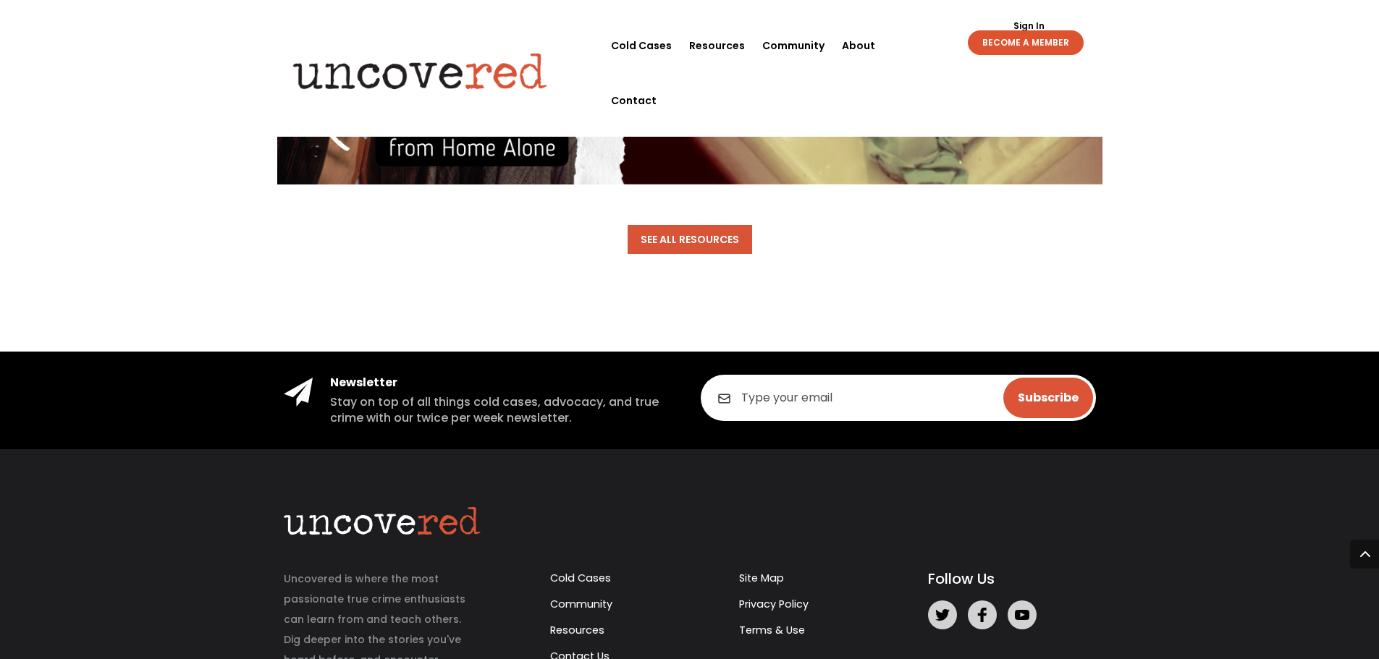
click at [704, 225] on link "See All Resources" at bounding box center [689, 239] width 124 height 29
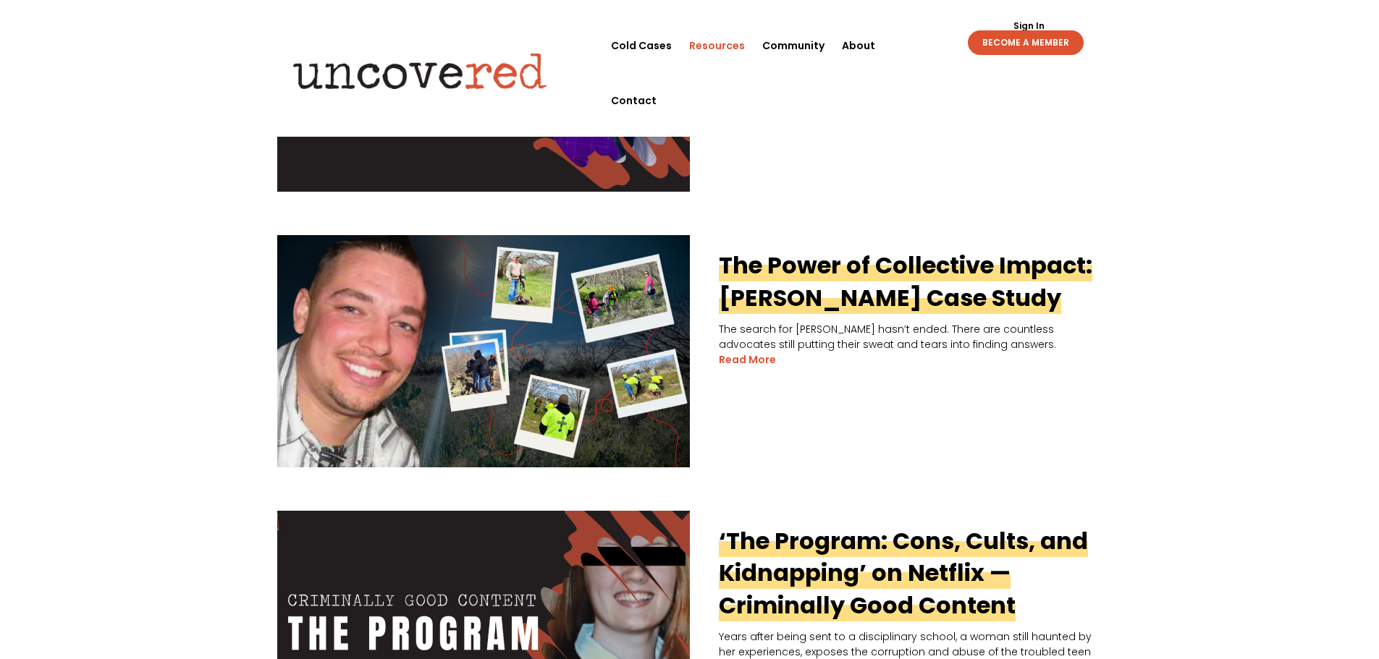
scroll to position [651, 0]
